Goal: Transaction & Acquisition: Download file/media

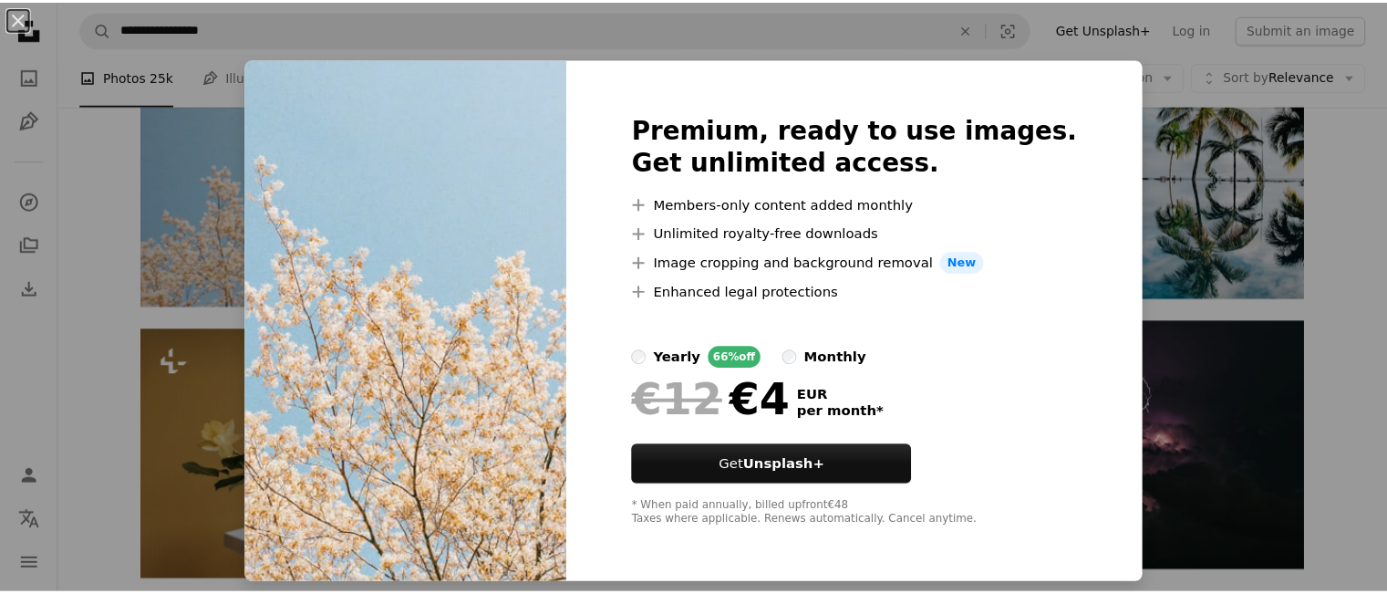
scroll to position [204, 0]
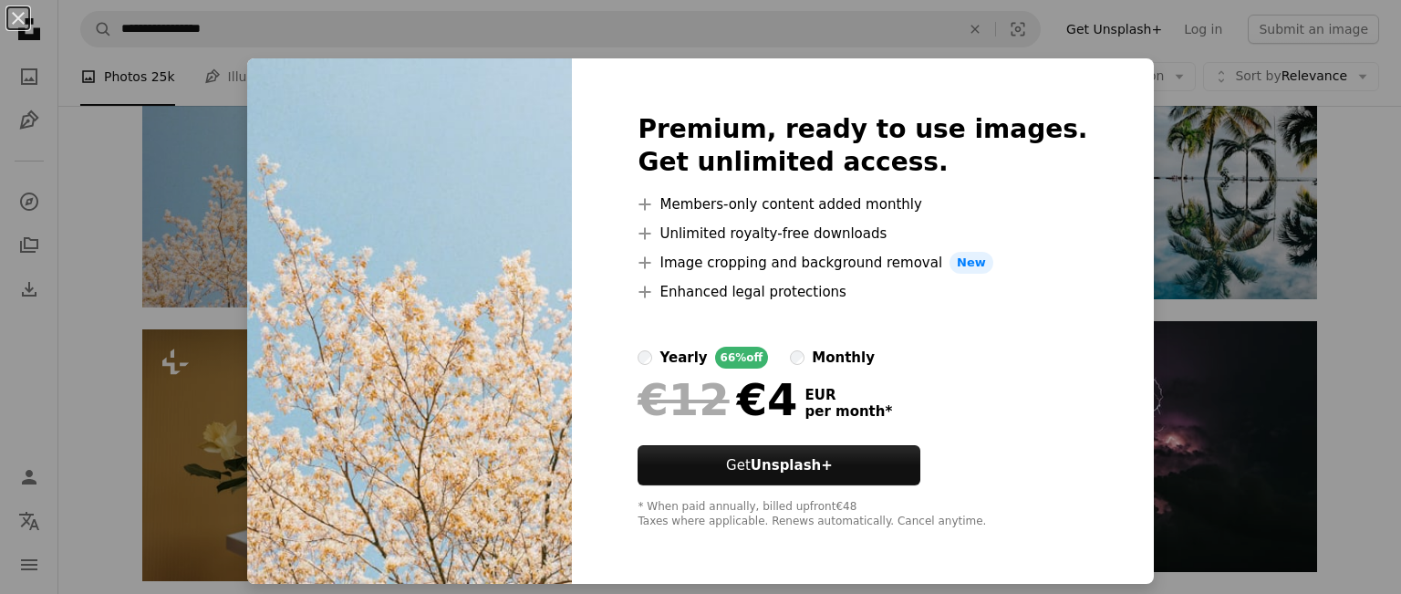
click at [1233, 85] on div "An X shape Premium, ready to use images. Get unlimited access. A plus sign Memb…" at bounding box center [700, 297] width 1401 height 594
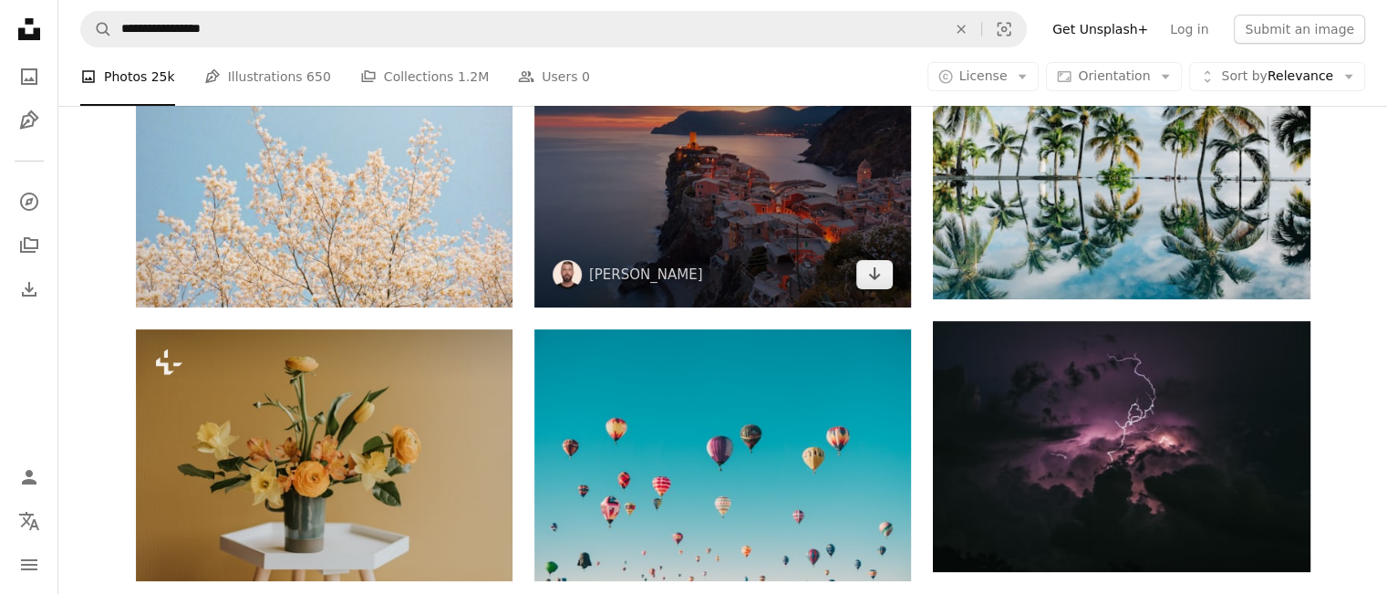
click at [839, 245] on img at bounding box center [723, 182] width 377 height 251
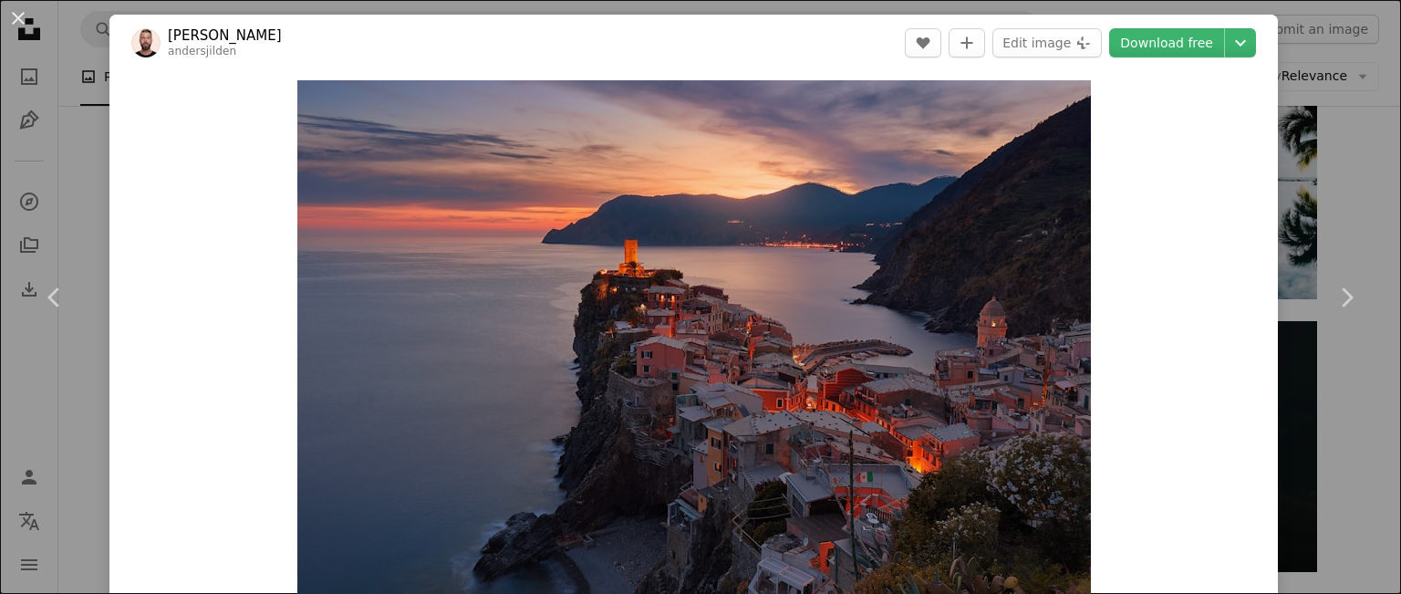
click at [1349, 101] on div "An X shape Chevron left Chevron right [PERSON_NAME] andersjilden A heart A plus…" at bounding box center [700, 297] width 1401 height 594
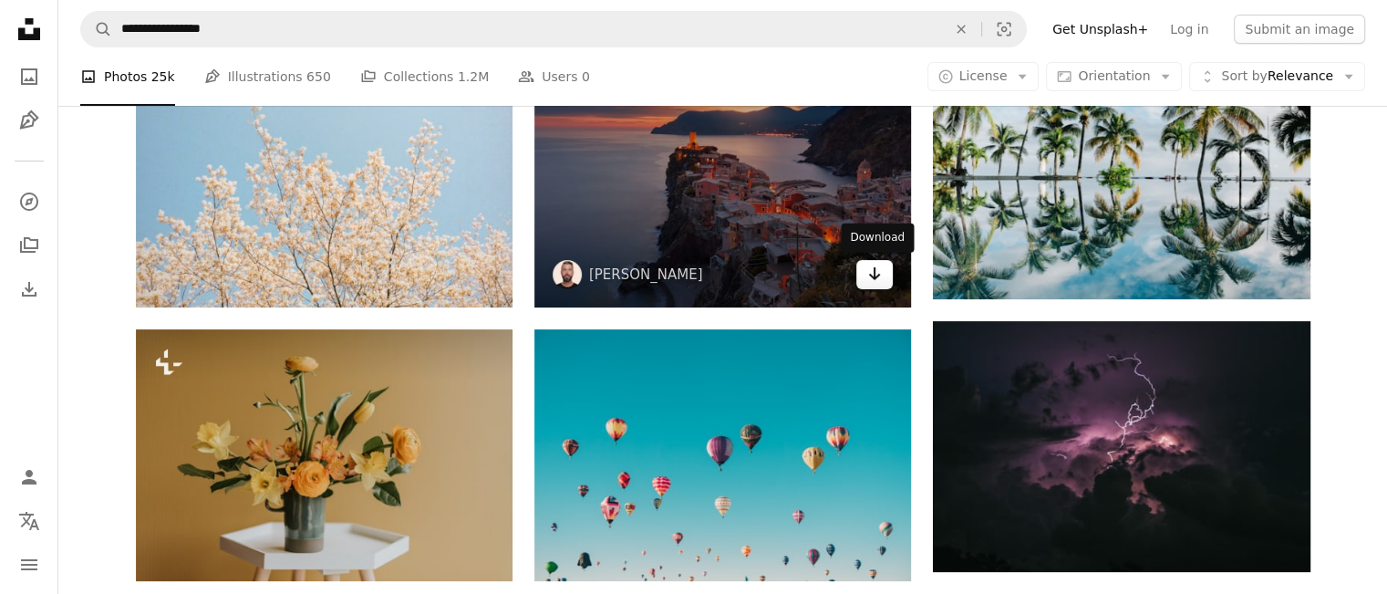
click at [887, 281] on link "Arrow pointing down" at bounding box center [875, 274] width 36 height 29
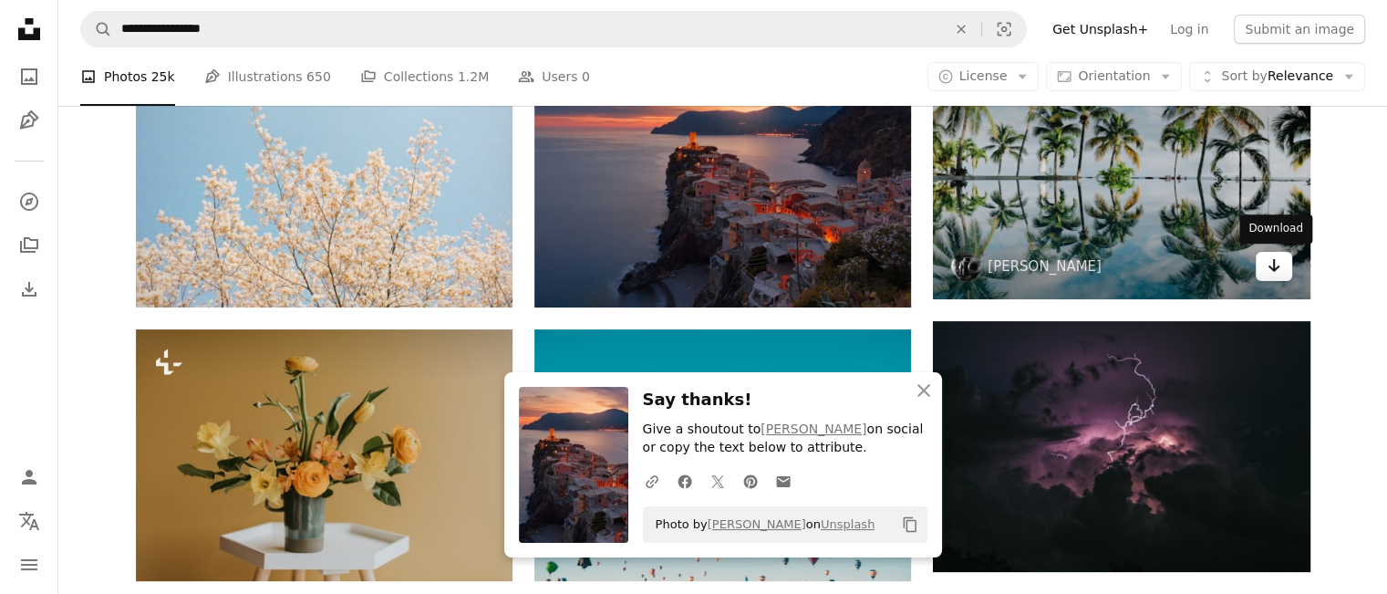
click at [1268, 267] on icon "Arrow pointing down" at bounding box center [1274, 265] width 15 height 22
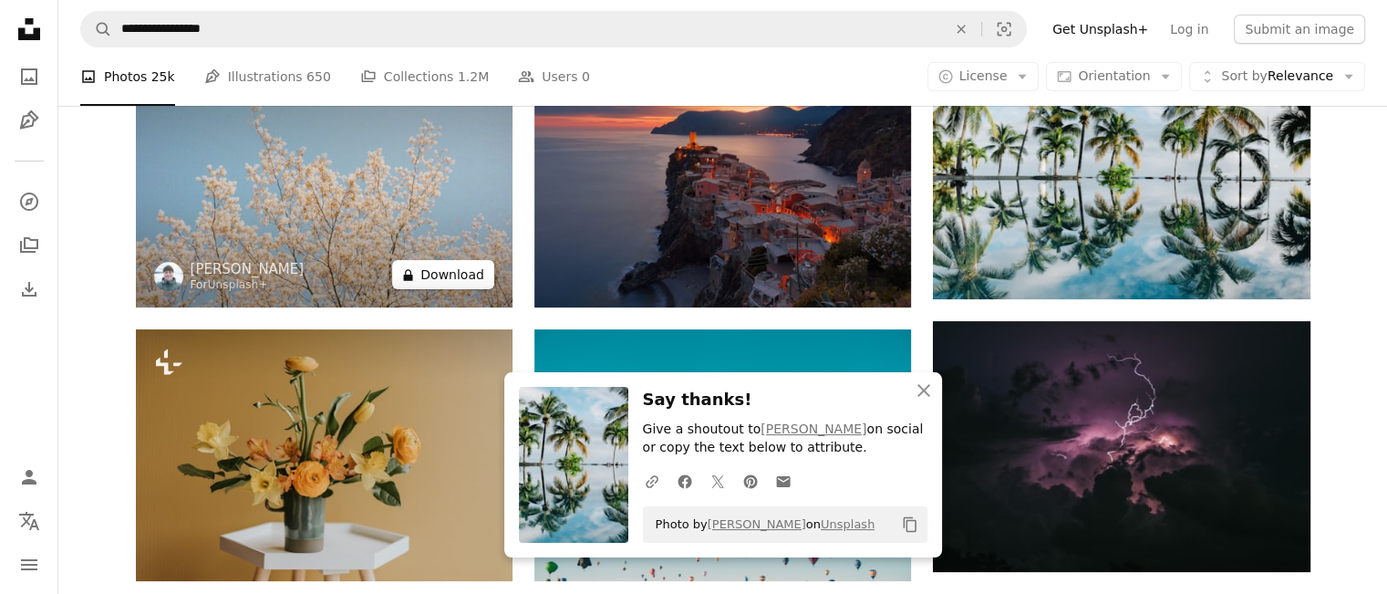
click at [470, 276] on button "A lock Download" at bounding box center [443, 274] width 102 height 29
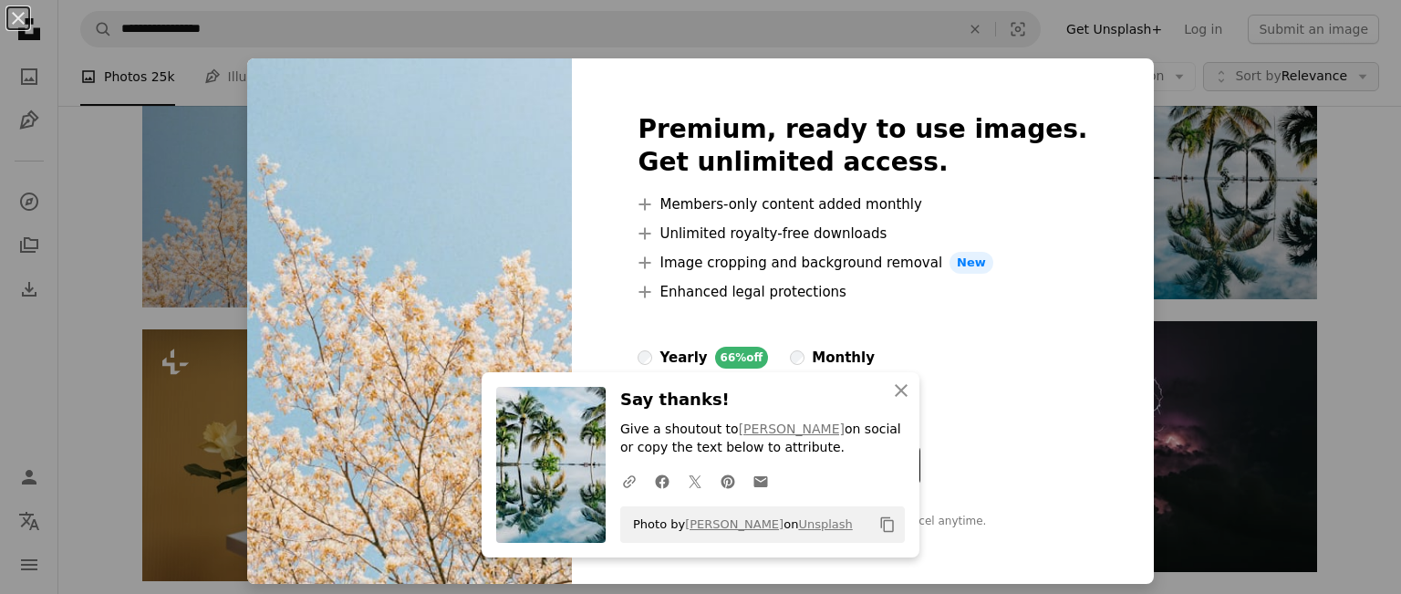
drag, startPoint x: 1212, startPoint y: 73, endPoint x: 1241, endPoint y: 80, distance: 30.1
click at [1212, 74] on div "An X shape An X shape Close Say thanks! Give a shoutout to [PERSON_NAME] on soc…" at bounding box center [700, 297] width 1401 height 594
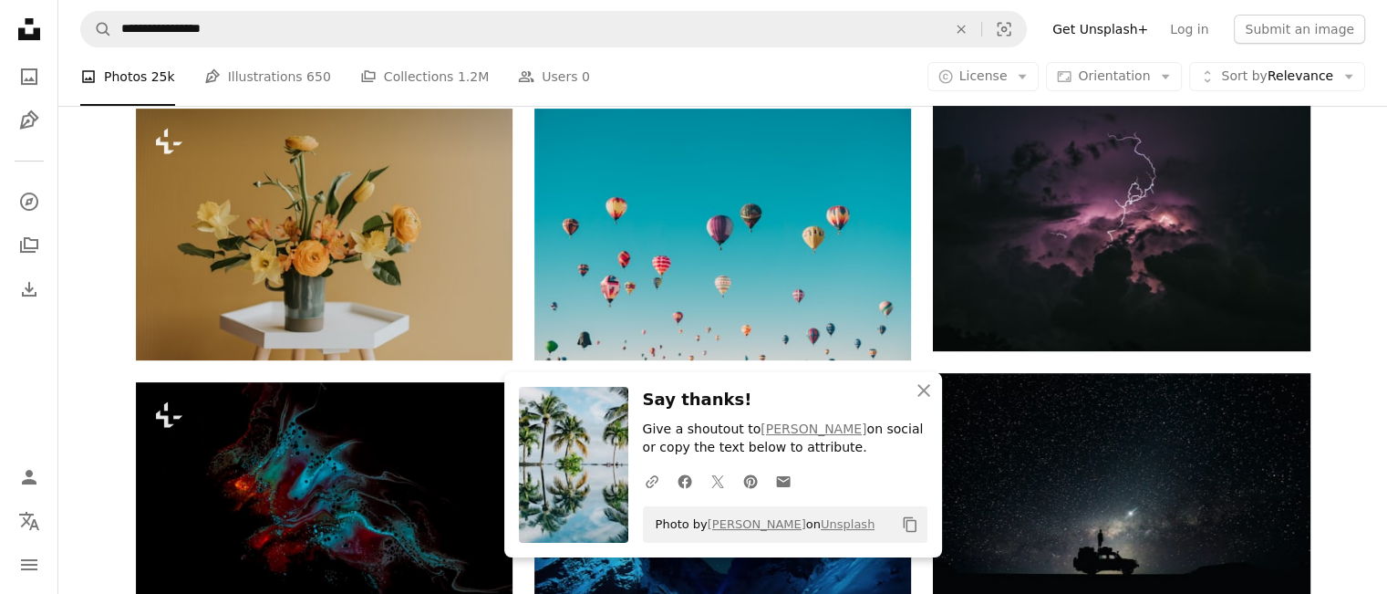
scroll to position [485, 0]
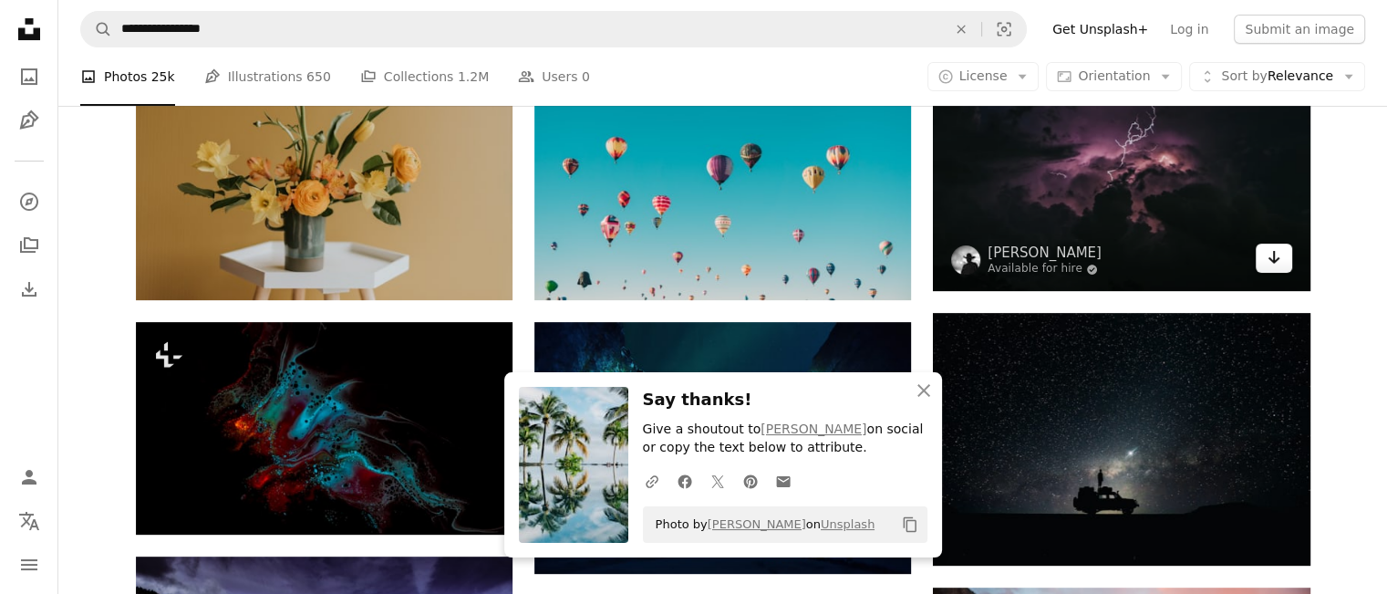
click at [1277, 258] on icon "Download" at bounding box center [1274, 257] width 12 height 13
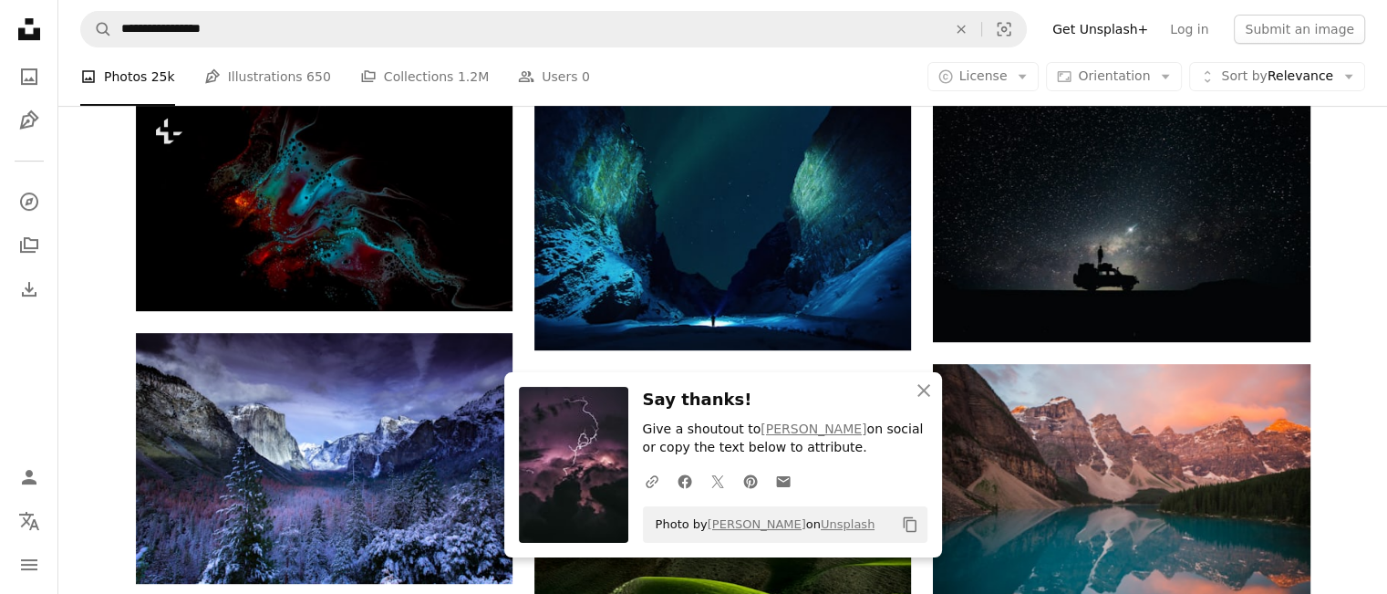
scroll to position [745, 0]
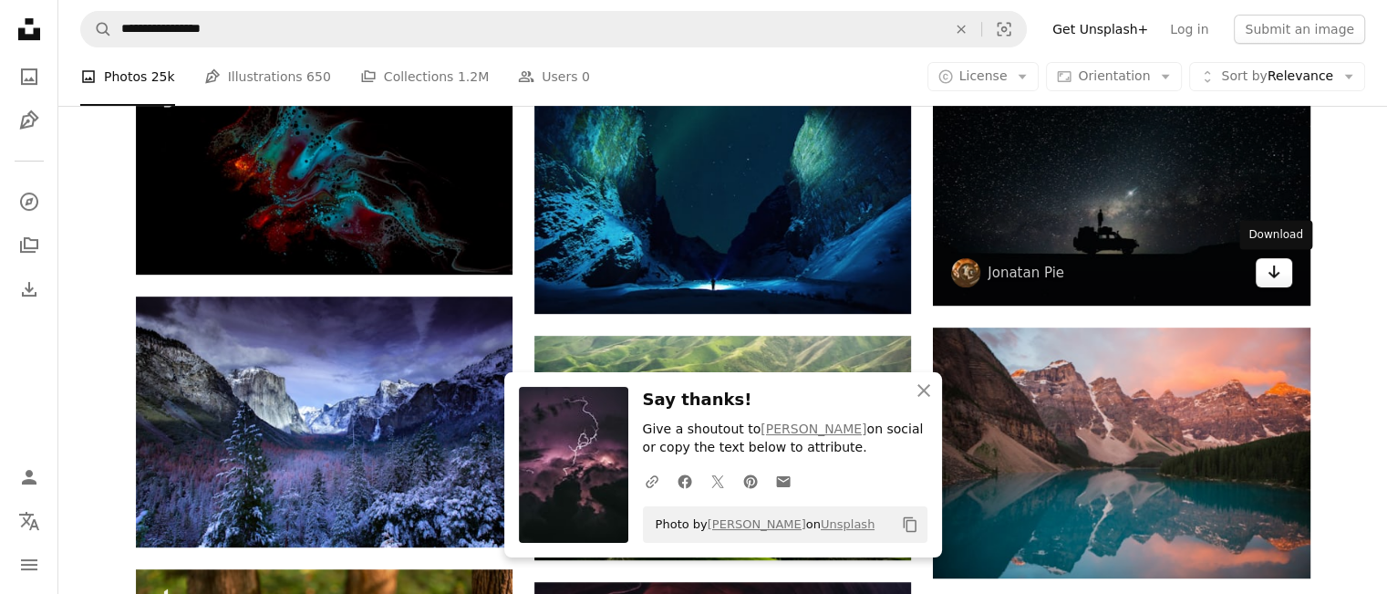
click at [1282, 278] on link "Arrow pointing down" at bounding box center [1274, 272] width 36 height 29
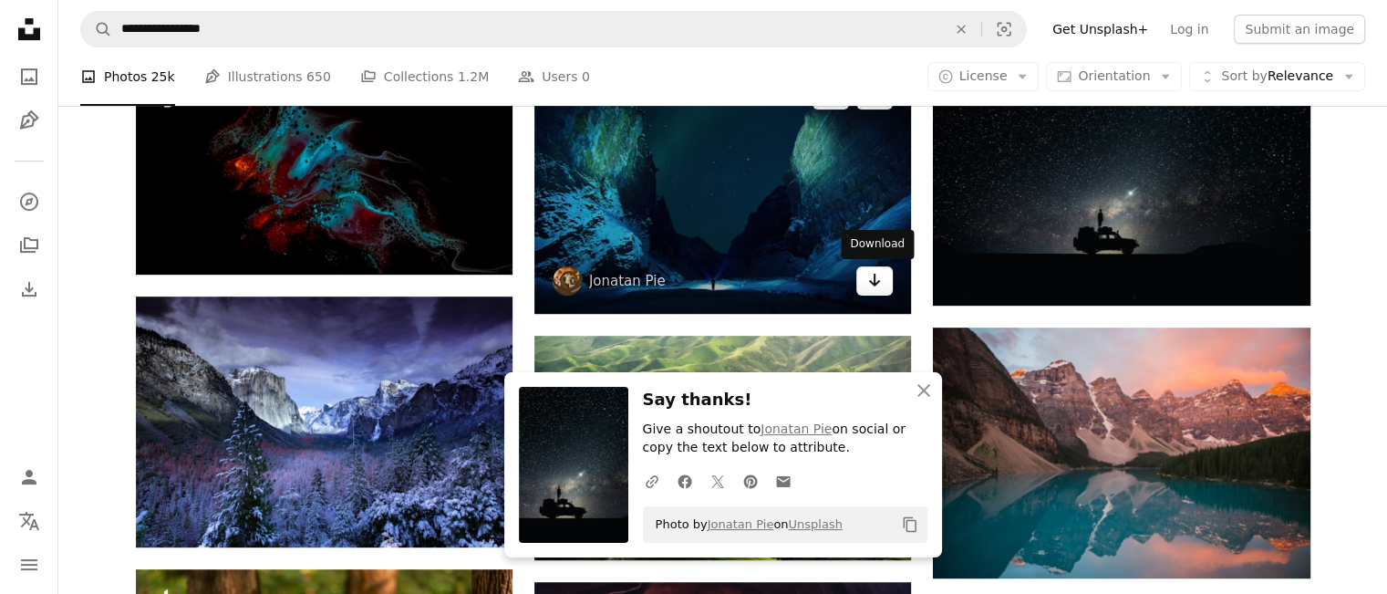
click at [879, 281] on icon "Download" at bounding box center [875, 280] width 12 height 13
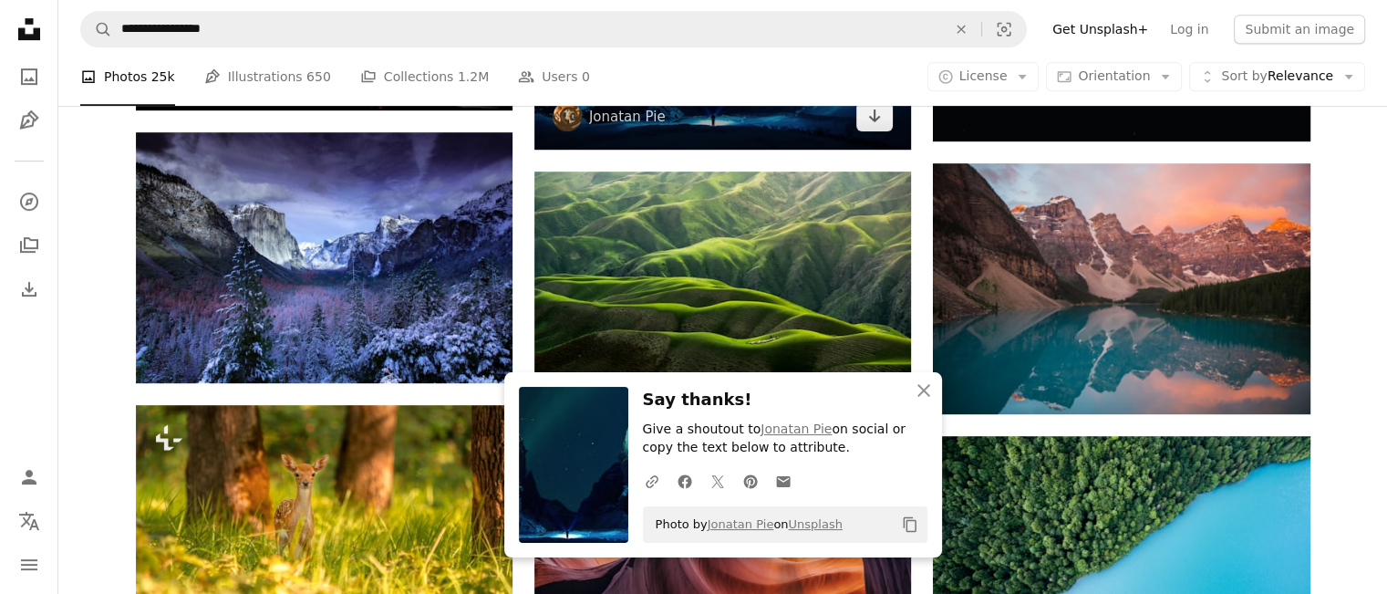
scroll to position [990, 0]
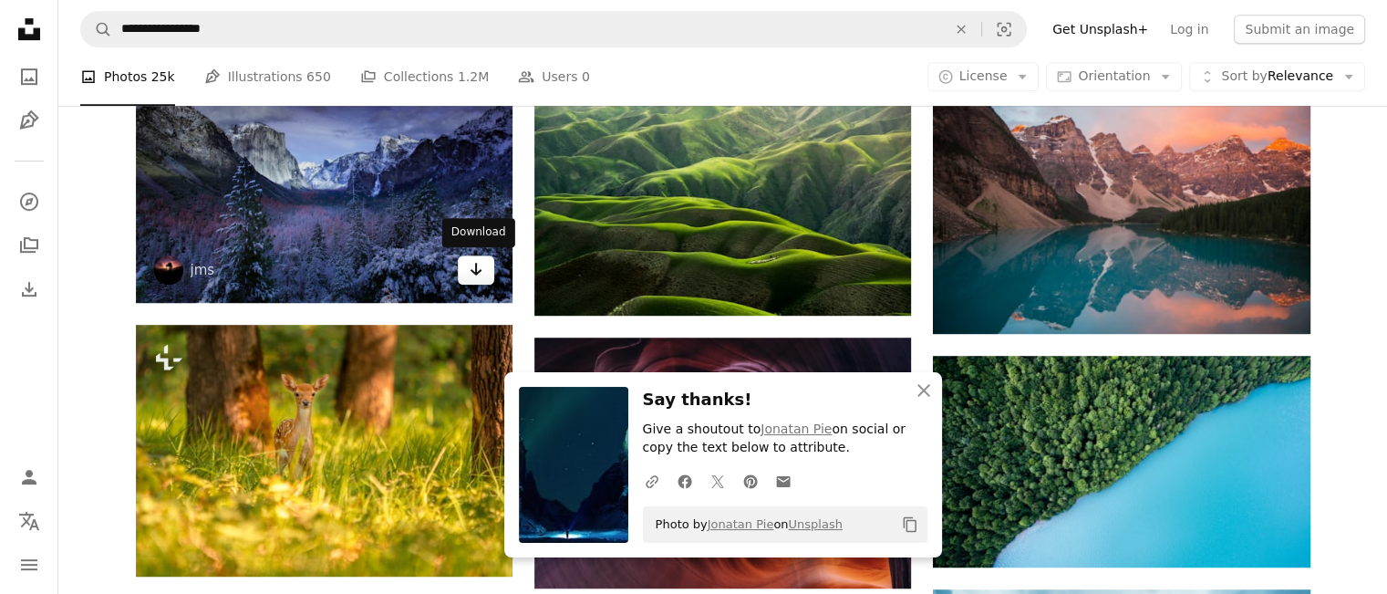
click at [472, 267] on icon "Arrow pointing down" at bounding box center [476, 269] width 15 height 22
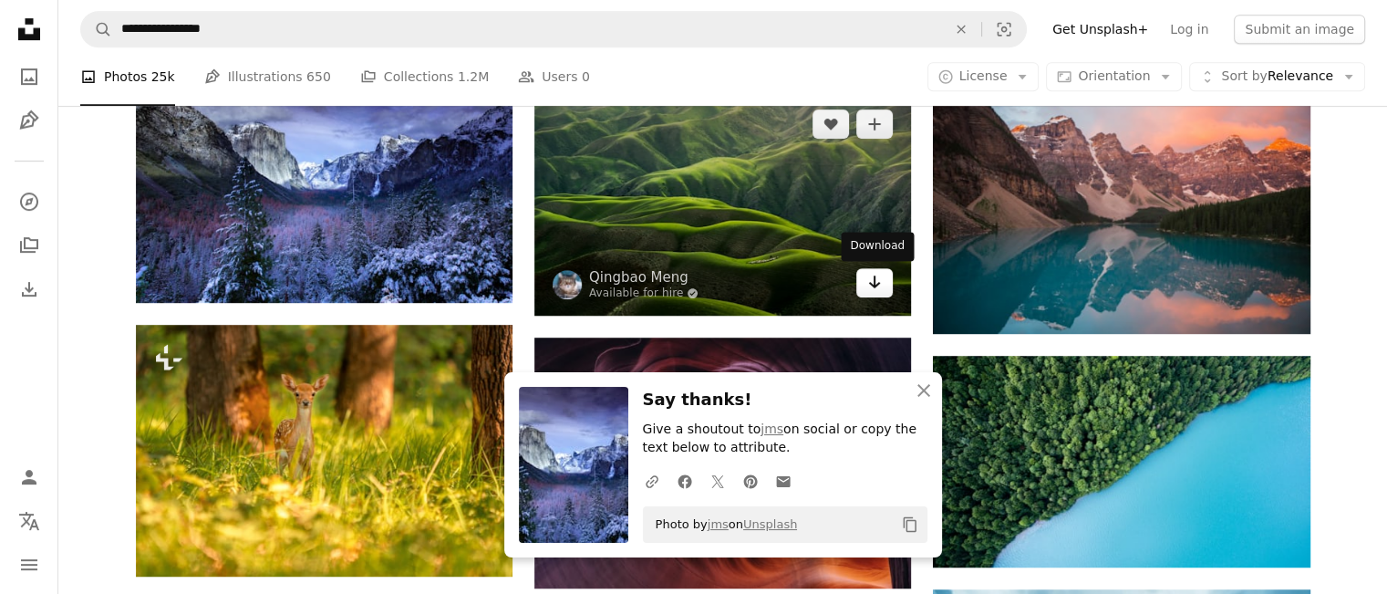
click at [871, 287] on icon "Arrow pointing down" at bounding box center [874, 282] width 15 height 22
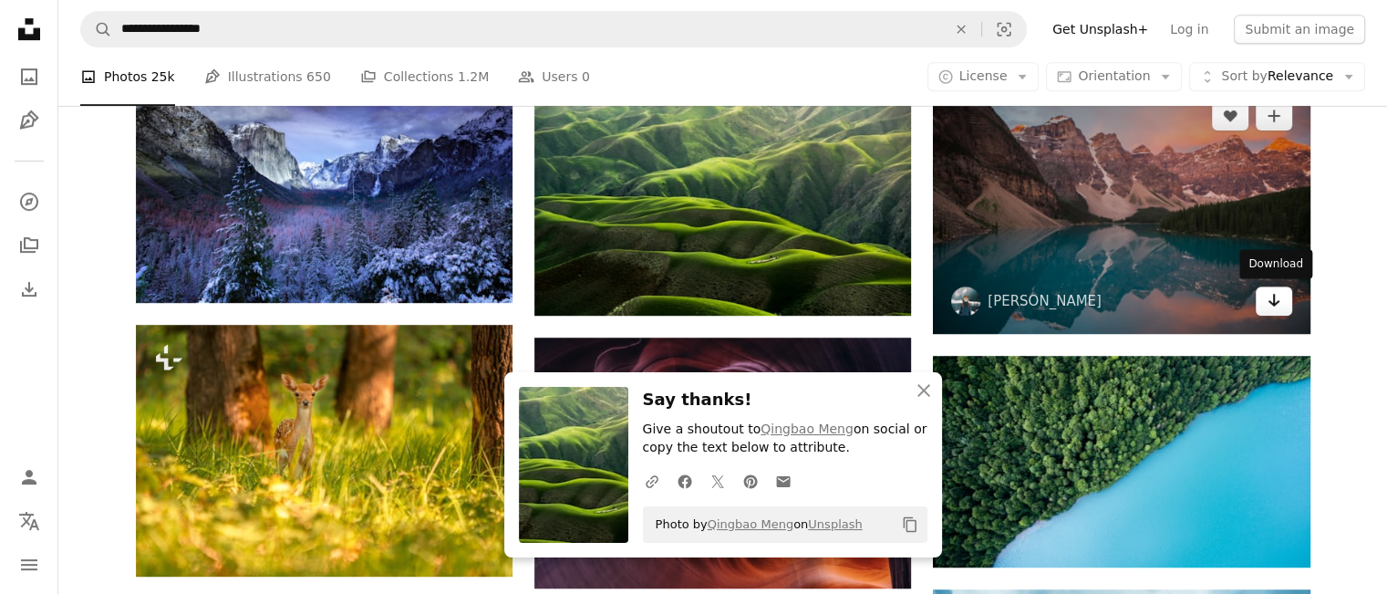
click at [1285, 305] on link "Arrow pointing down" at bounding box center [1274, 300] width 36 height 29
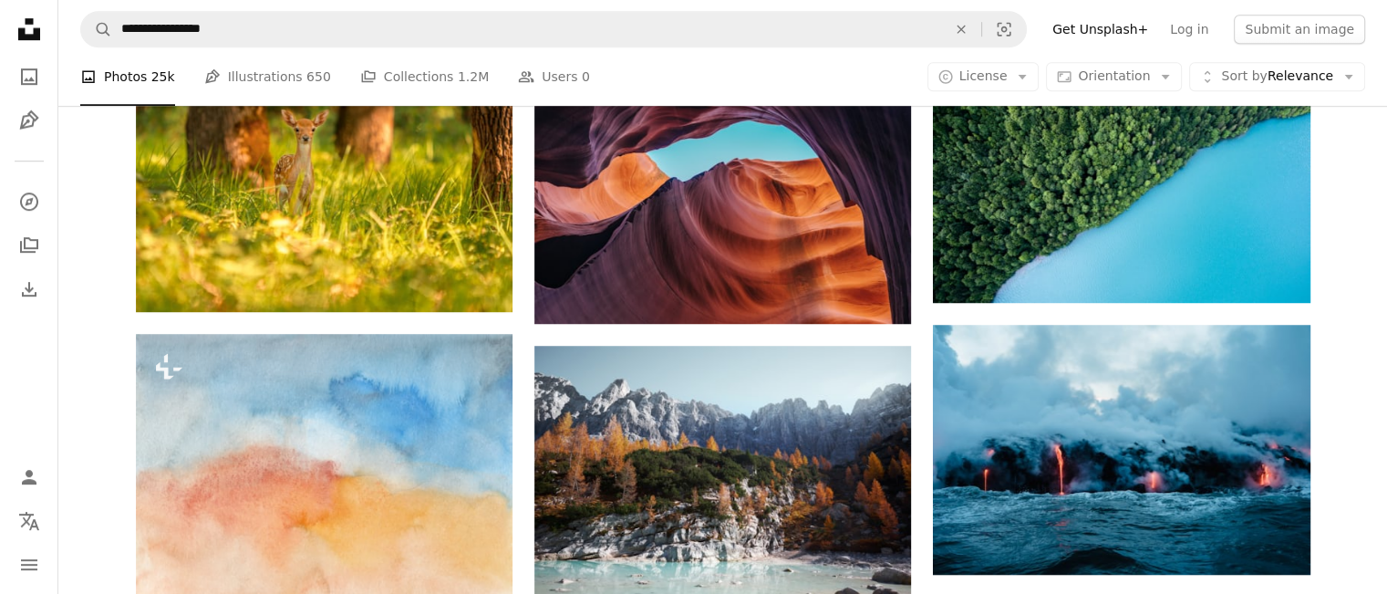
scroll to position [1274, 0]
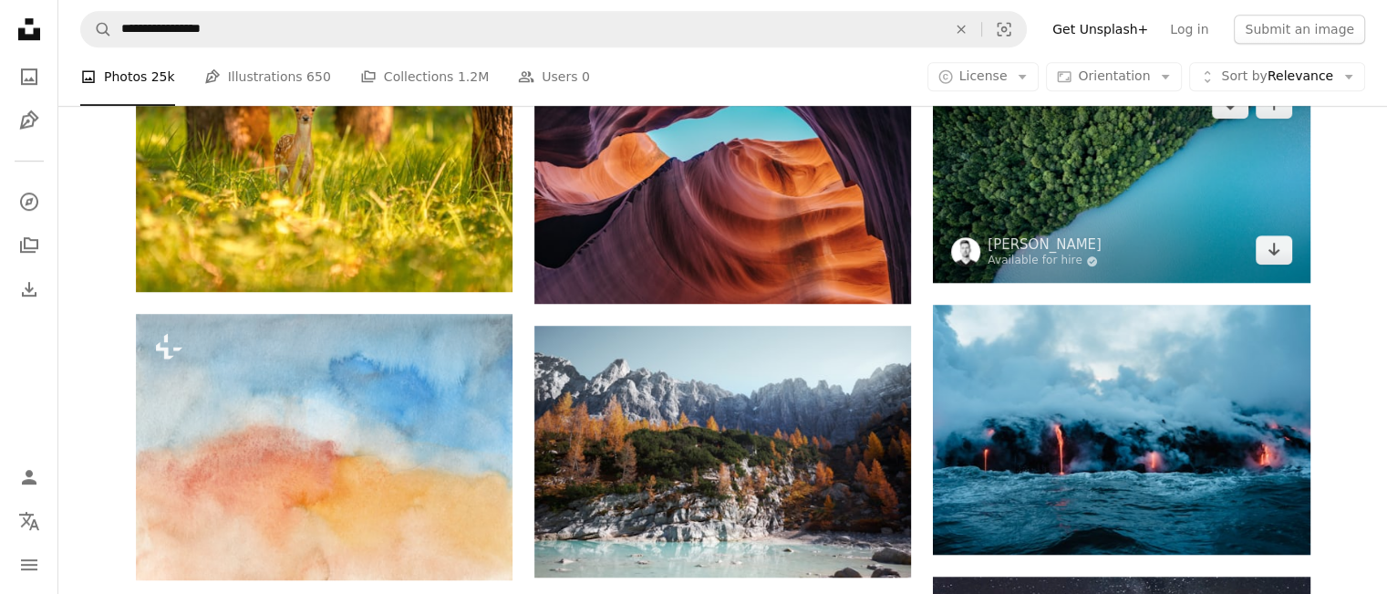
drag, startPoint x: 1267, startPoint y: 251, endPoint x: 1248, endPoint y: 251, distance: 19.2
click at [1267, 251] on icon "Arrow pointing down" at bounding box center [1274, 249] width 15 height 22
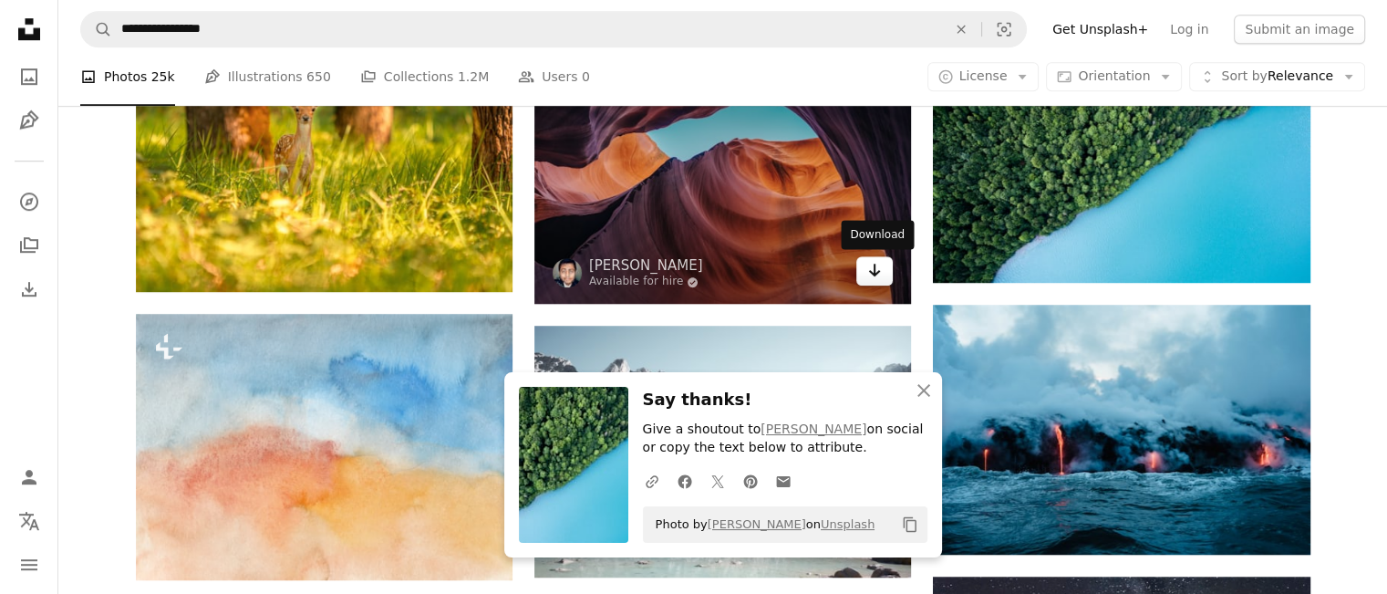
click at [878, 273] on icon "Arrow pointing down" at bounding box center [874, 270] width 15 height 22
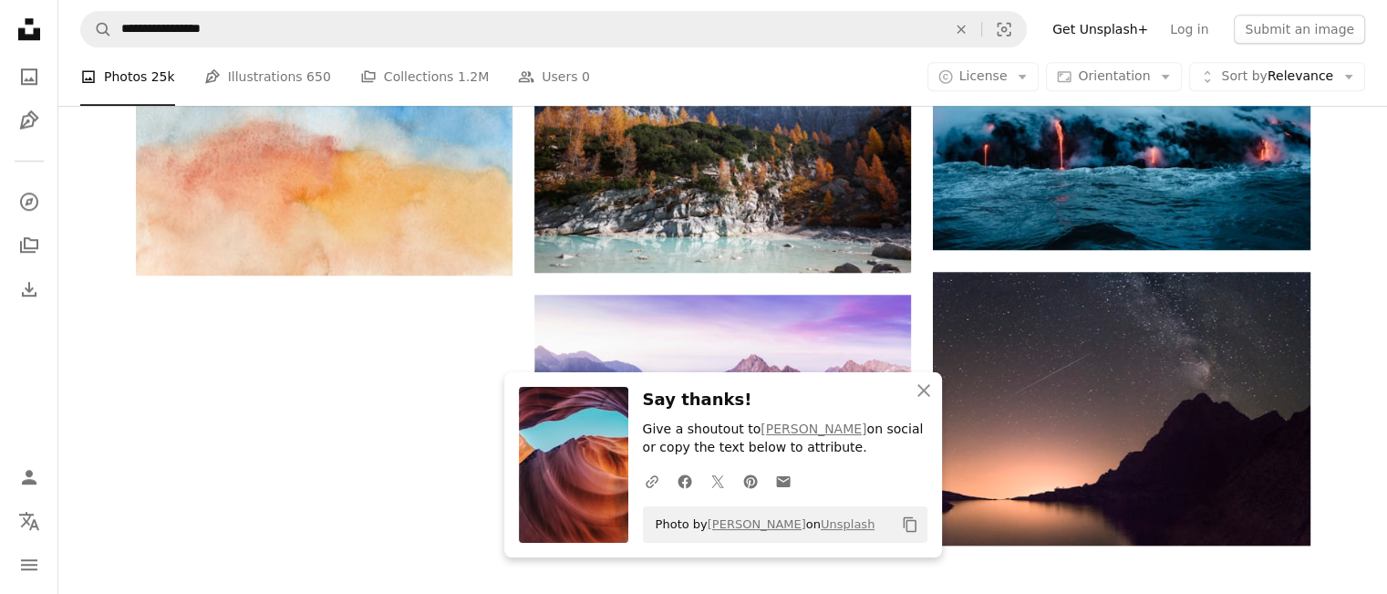
scroll to position [1555, 0]
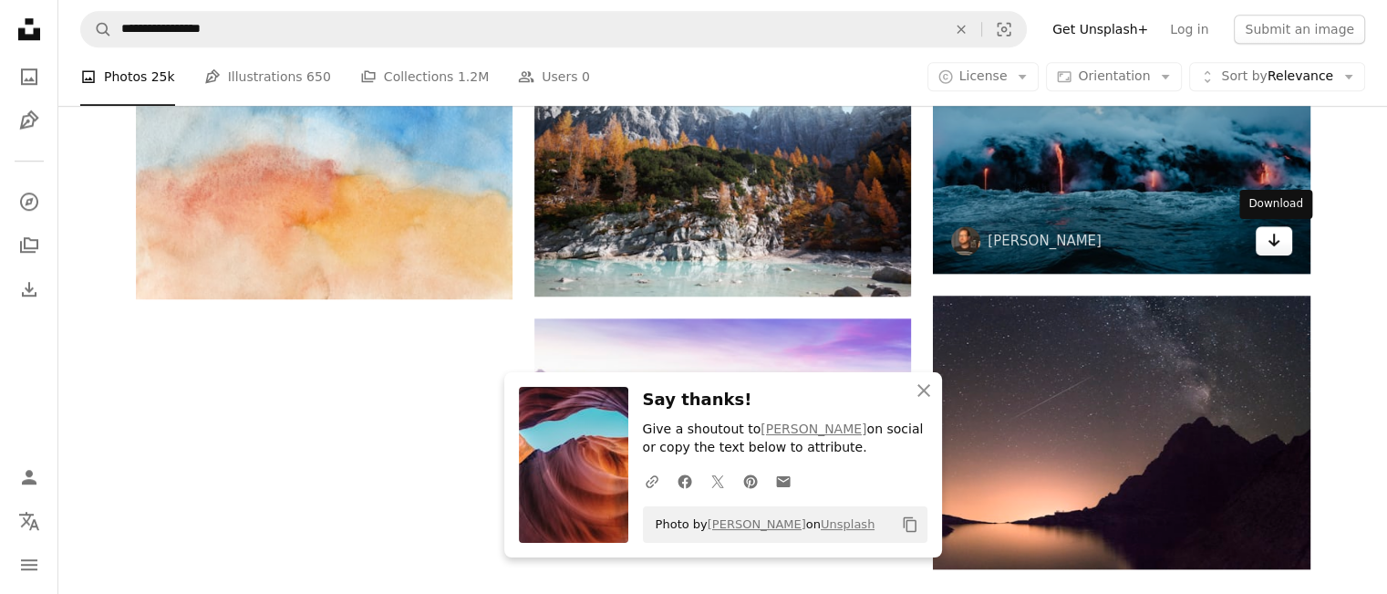
click at [1267, 247] on icon "Arrow pointing down" at bounding box center [1274, 240] width 15 height 22
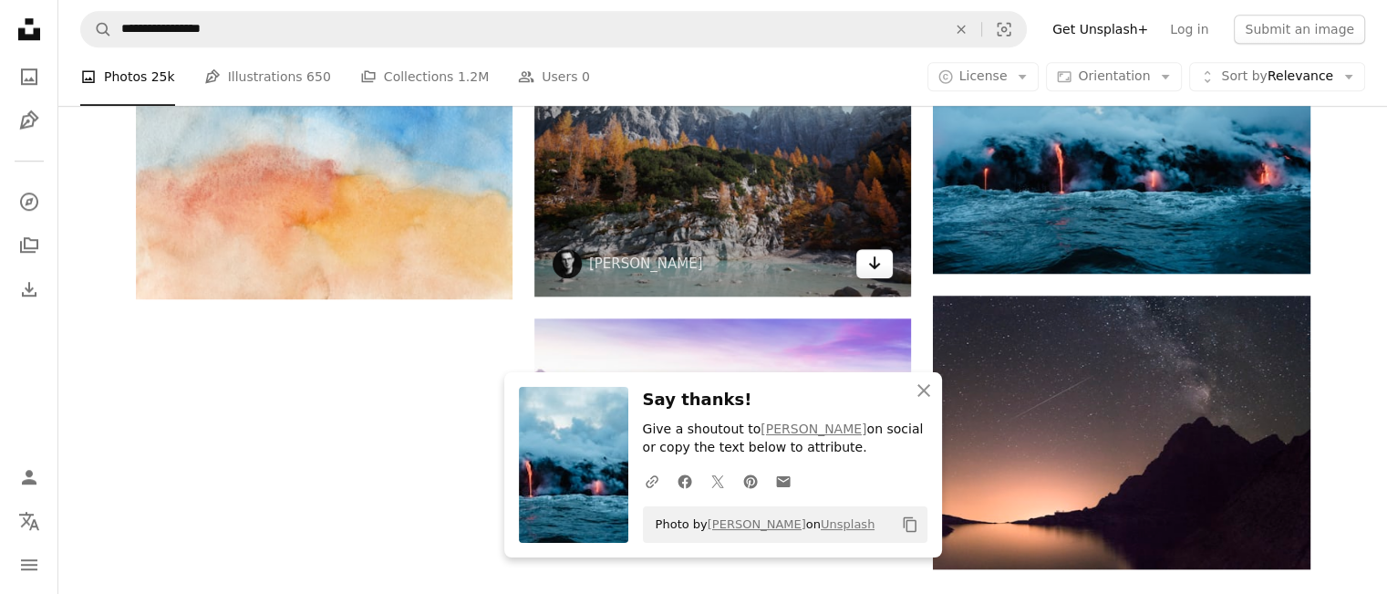
click at [876, 265] on icon "Download" at bounding box center [875, 262] width 12 height 13
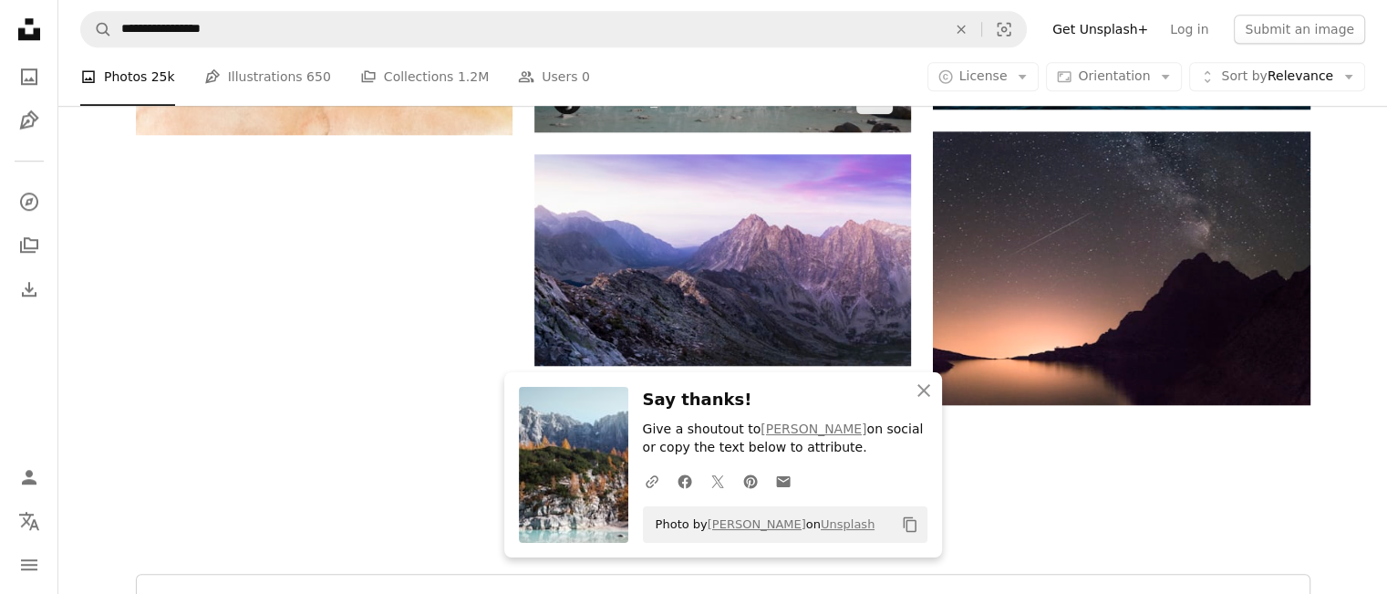
scroll to position [1802, 0]
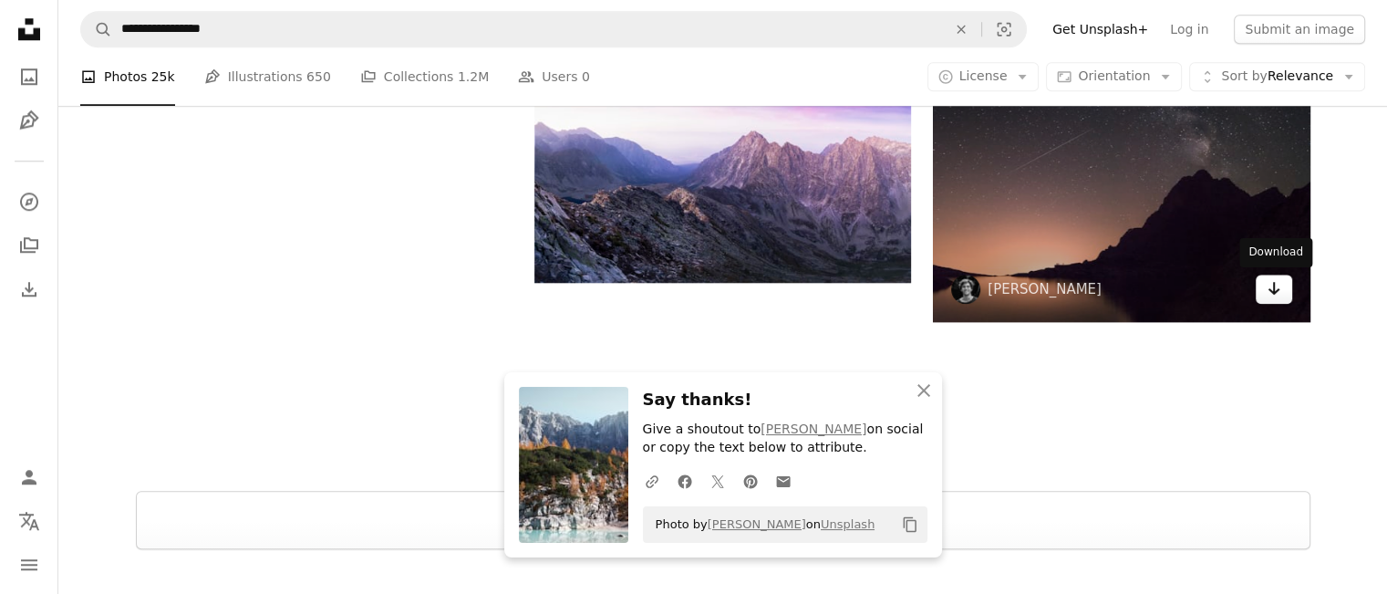
click at [1280, 286] on icon "Arrow pointing down" at bounding box center [1274, 288] width 15 height 22
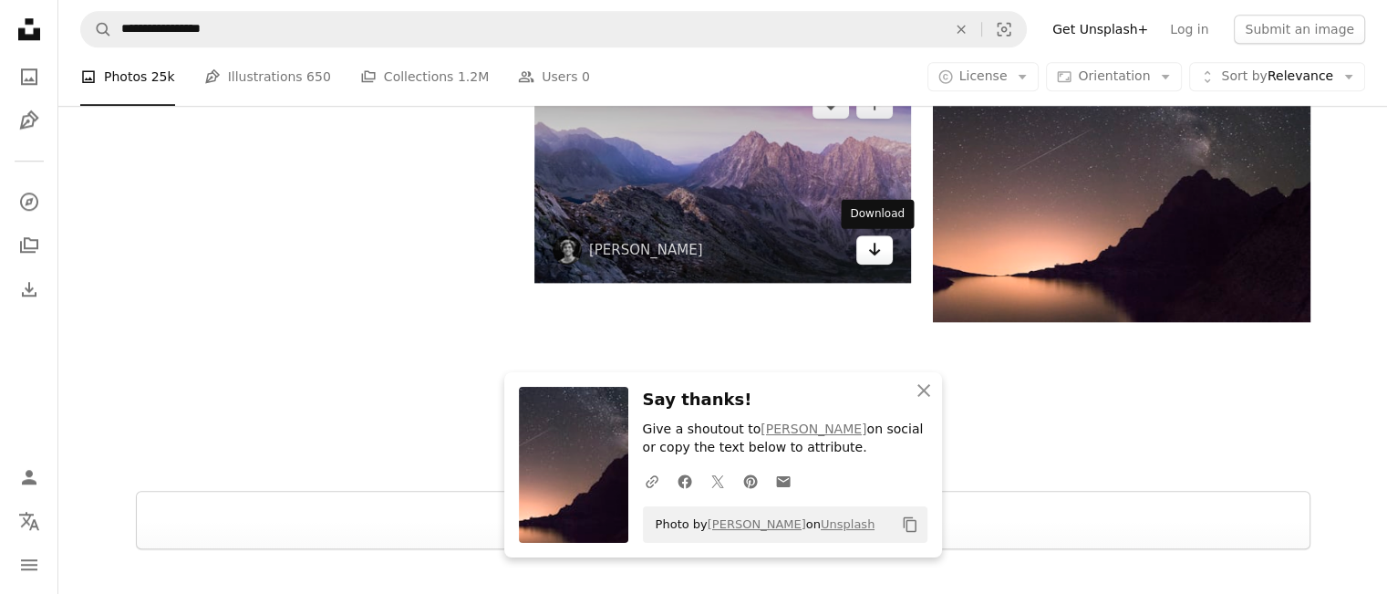
click at [878, 256] on icon "Arrow pointing down" at bounding box center [874, 249] width 15 height 22
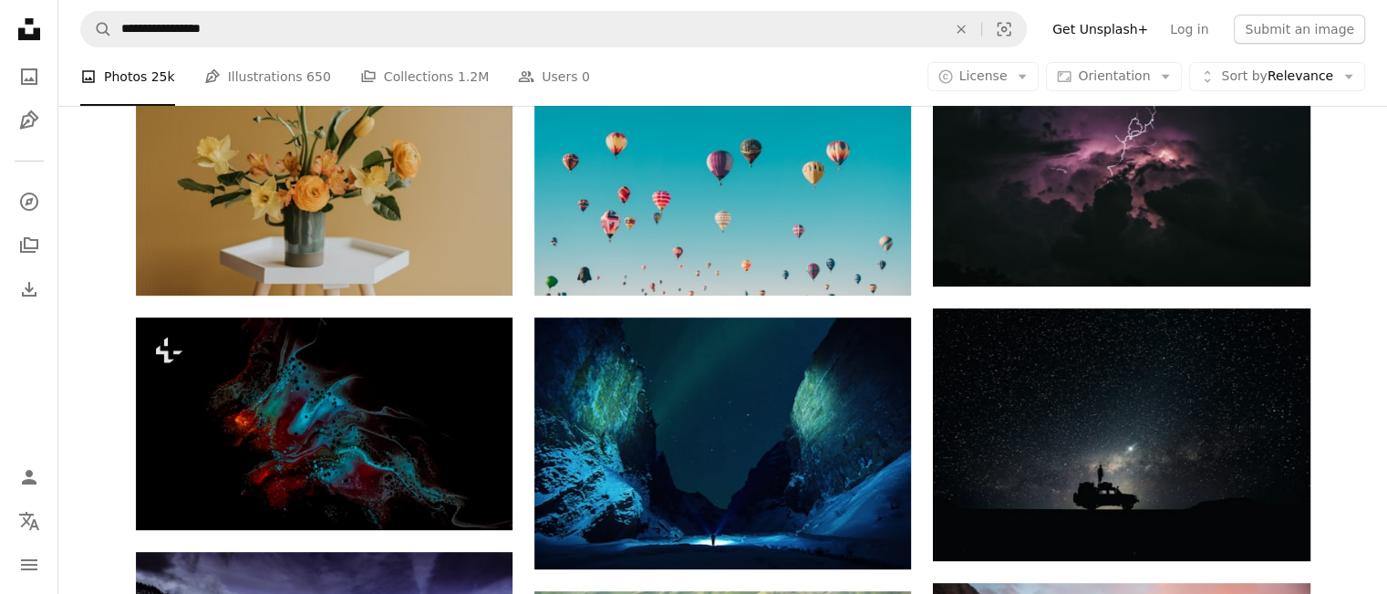
scroll to position [93, 0]
